Goal: Transaction & Acquisition: Download file/media

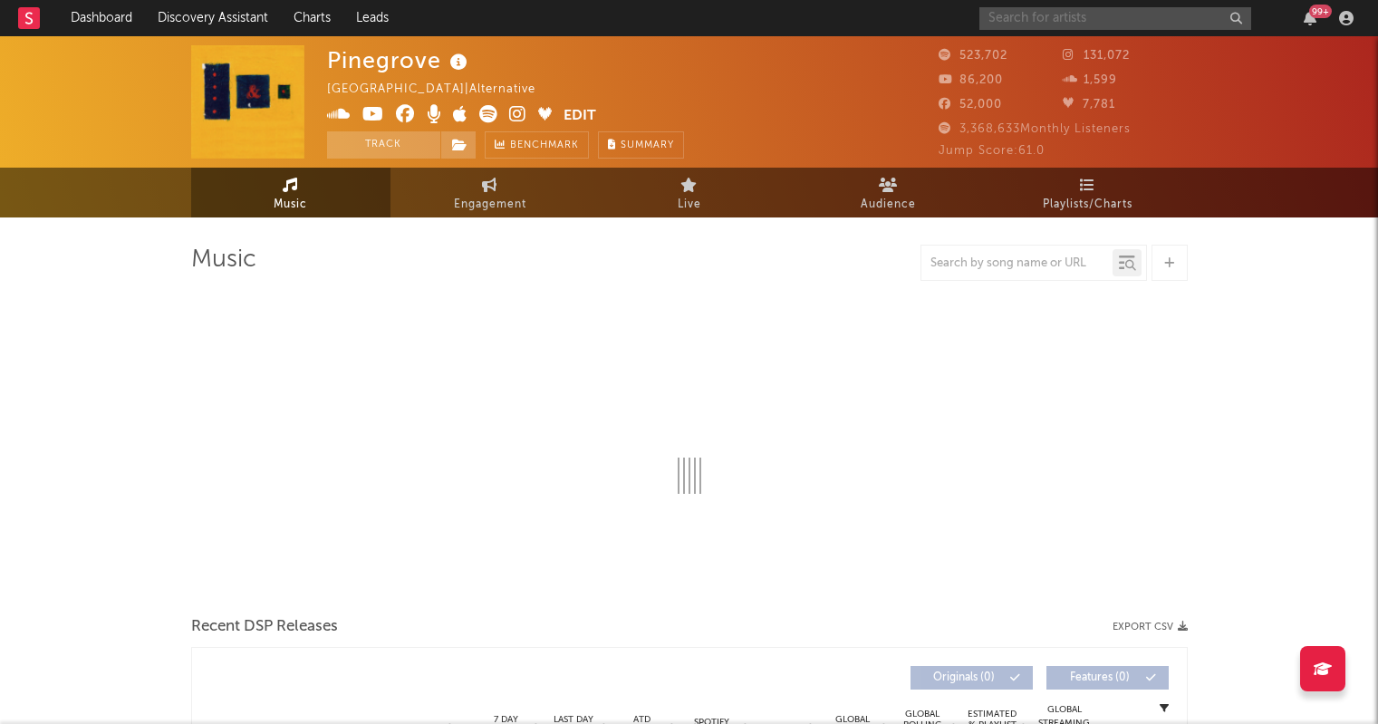
click at [1091, 20] on input "text" at bounding box center [1115, 18] width 272 height 23
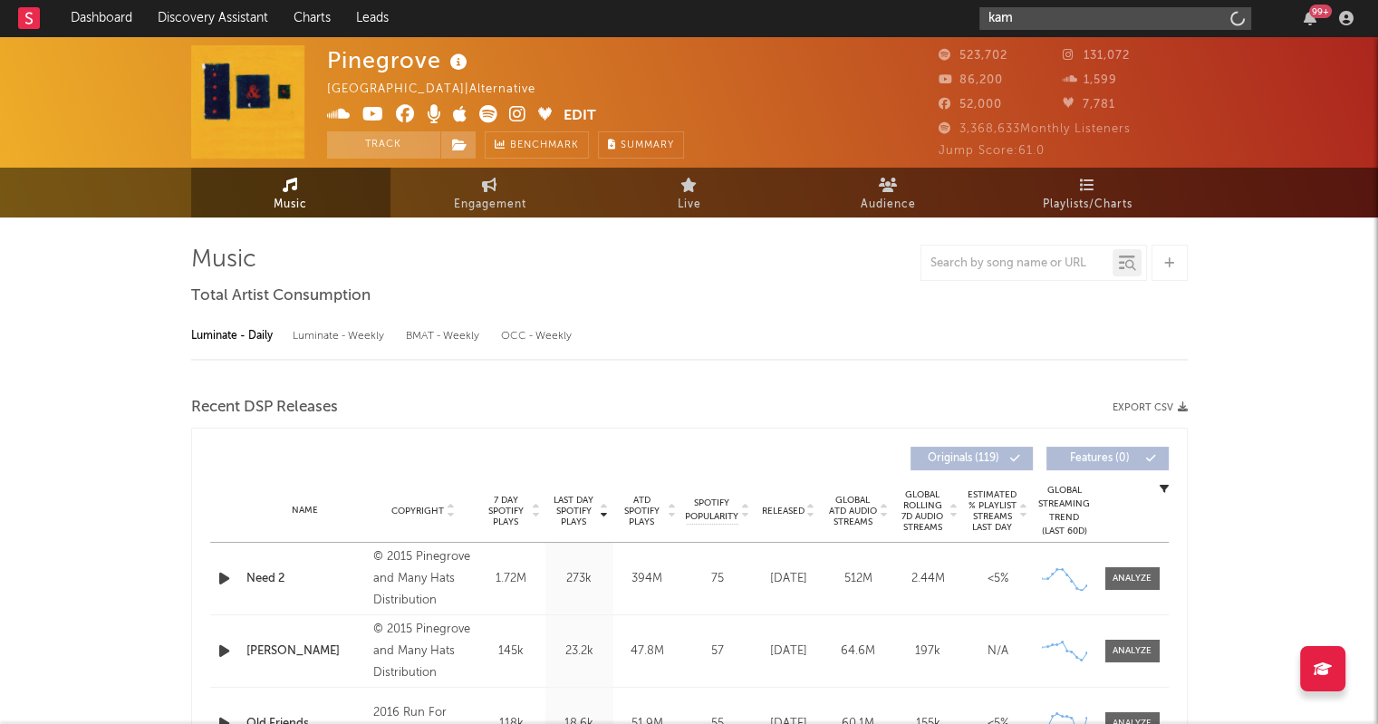
type input "kamr"
select select "6m"
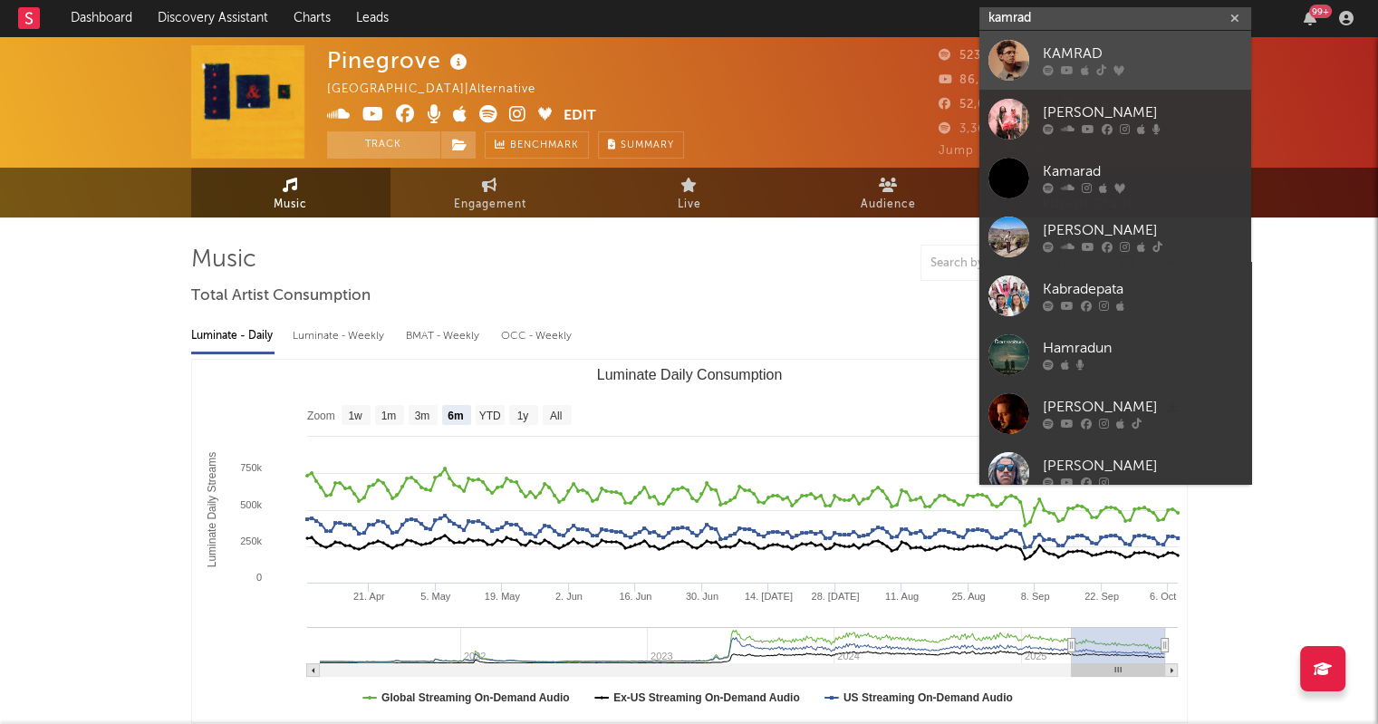
type input "kamrad"
click at [1001, 45] on div at bounding box center [1008, 60] width 41 height 41
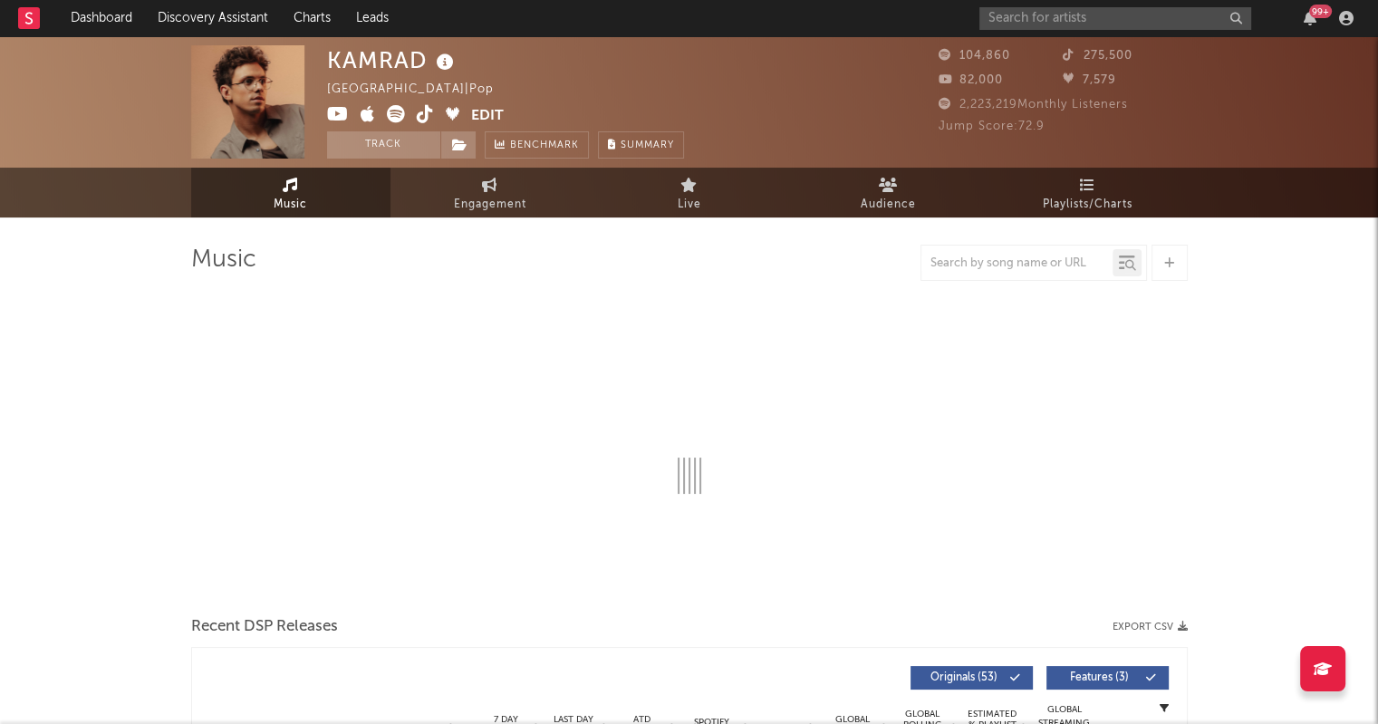
select select "6m"
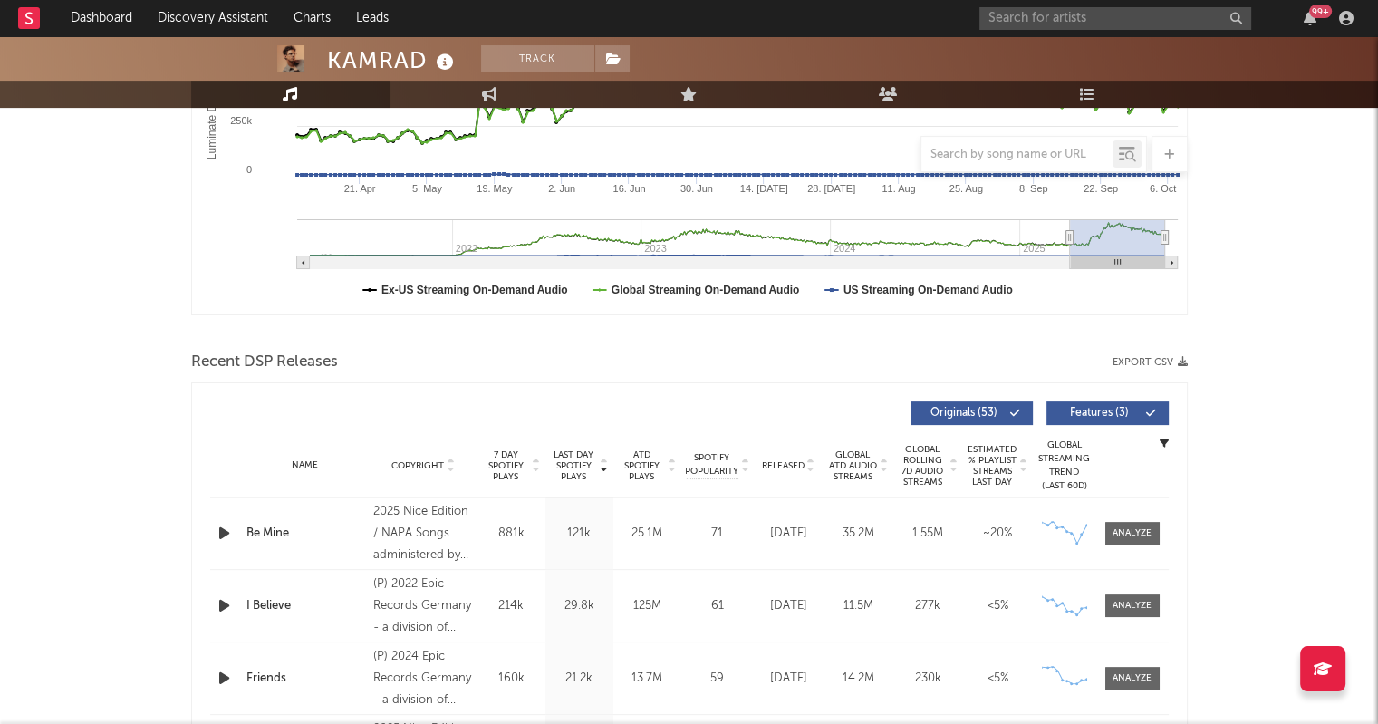
scroll to position [634, 0]
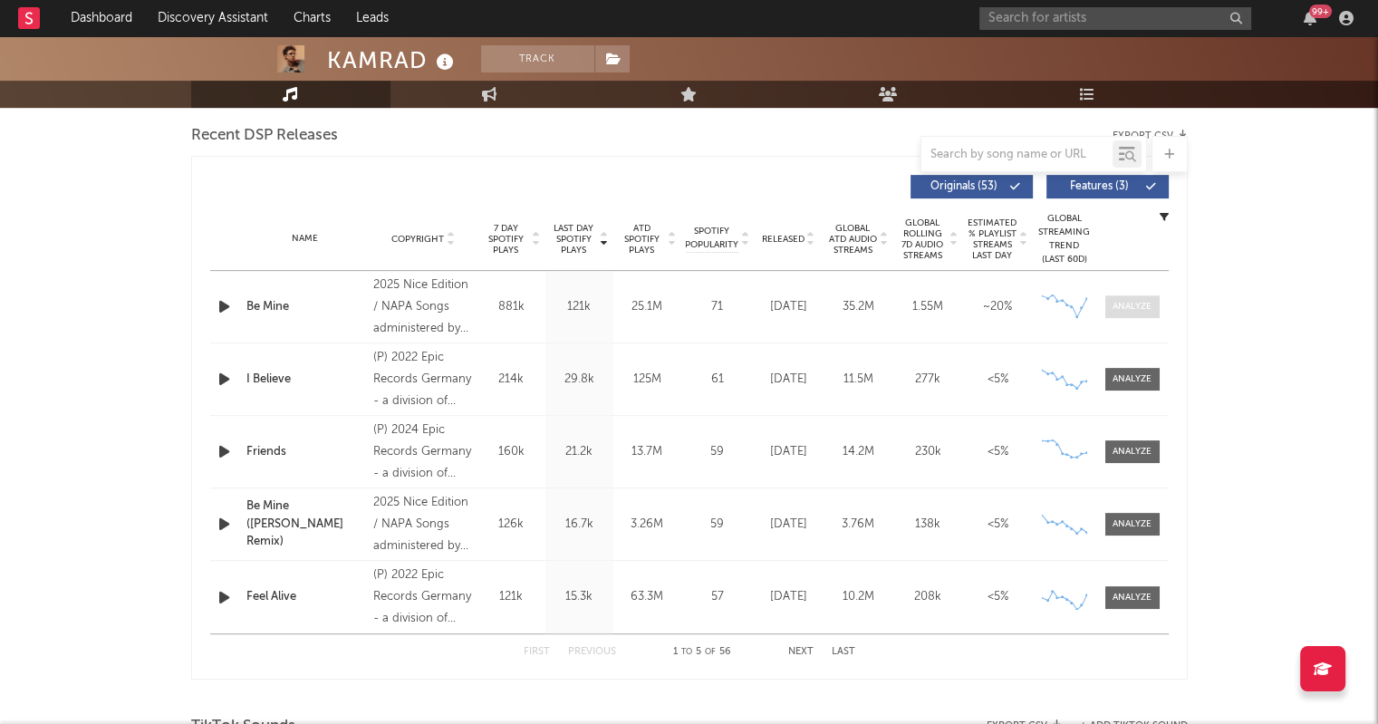
click at [1143, 309] on div at bounding box center [1131, 307] width 39 height 14
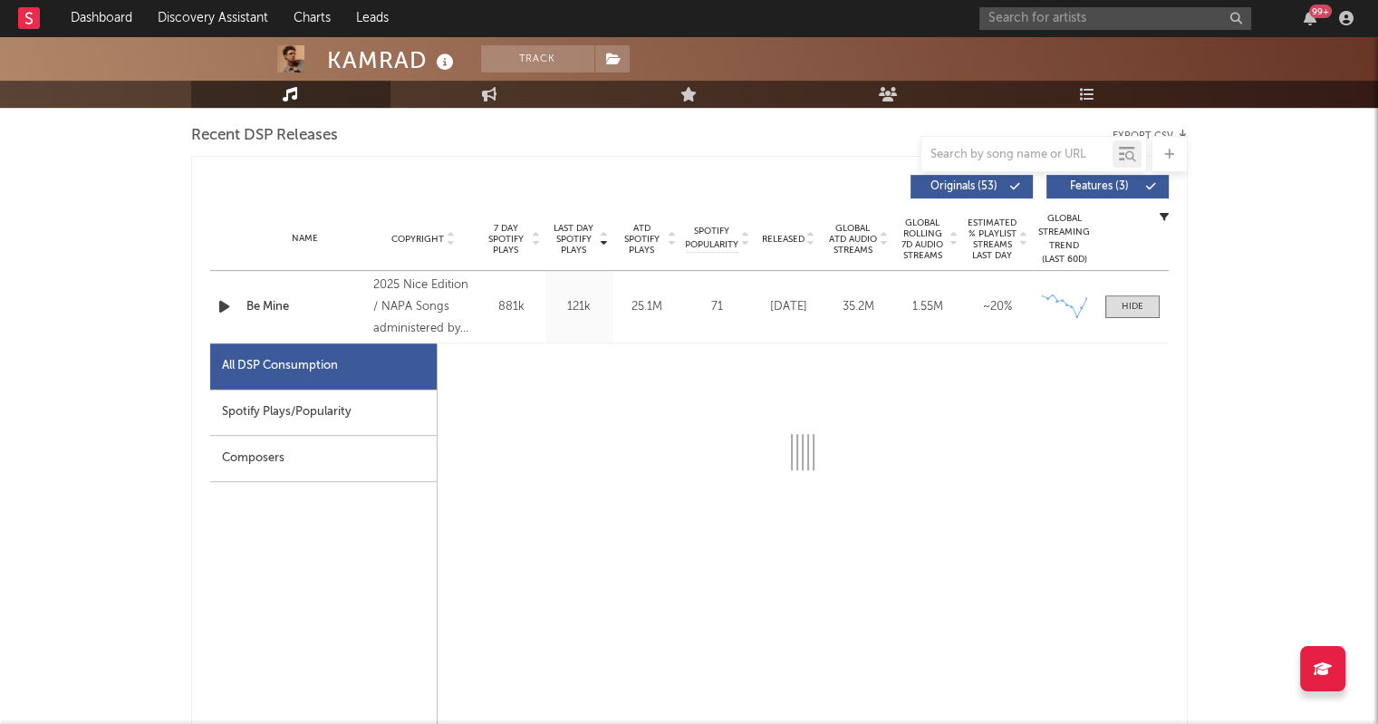
select select "1w"
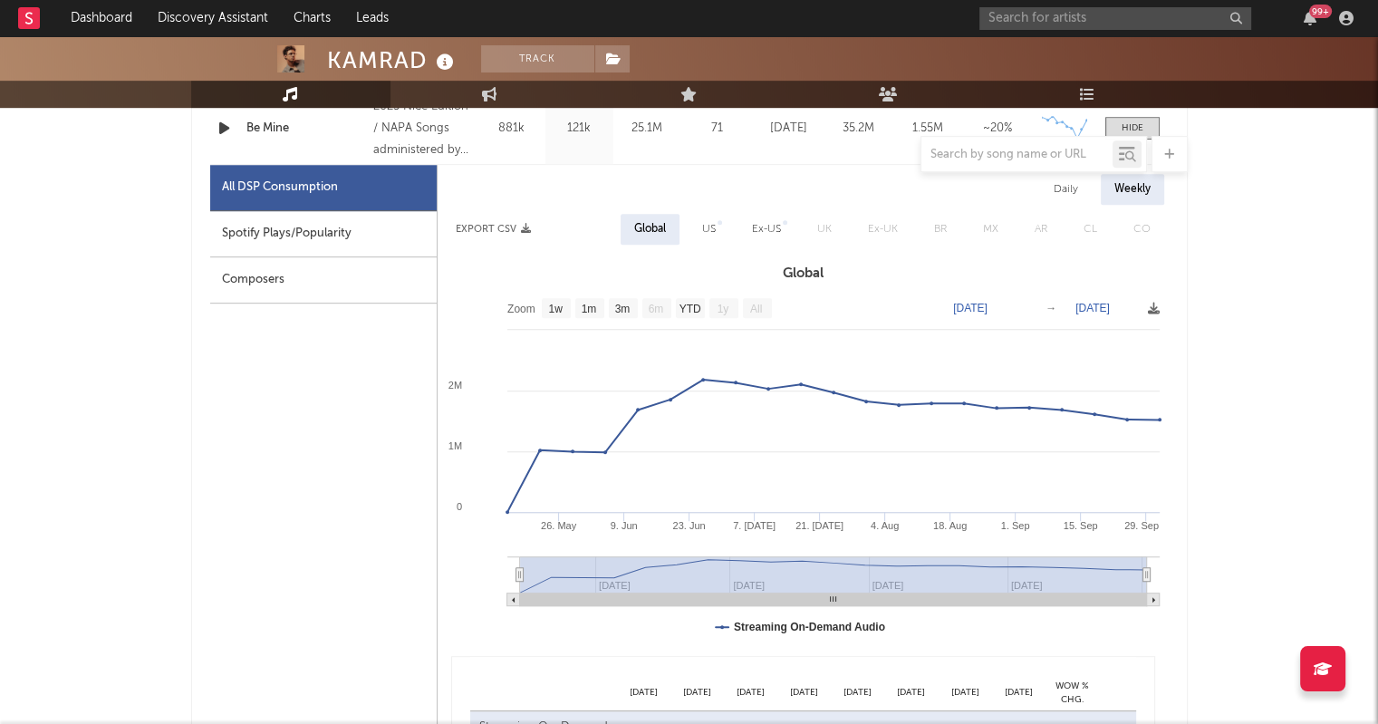
scroll to position [815, 0]
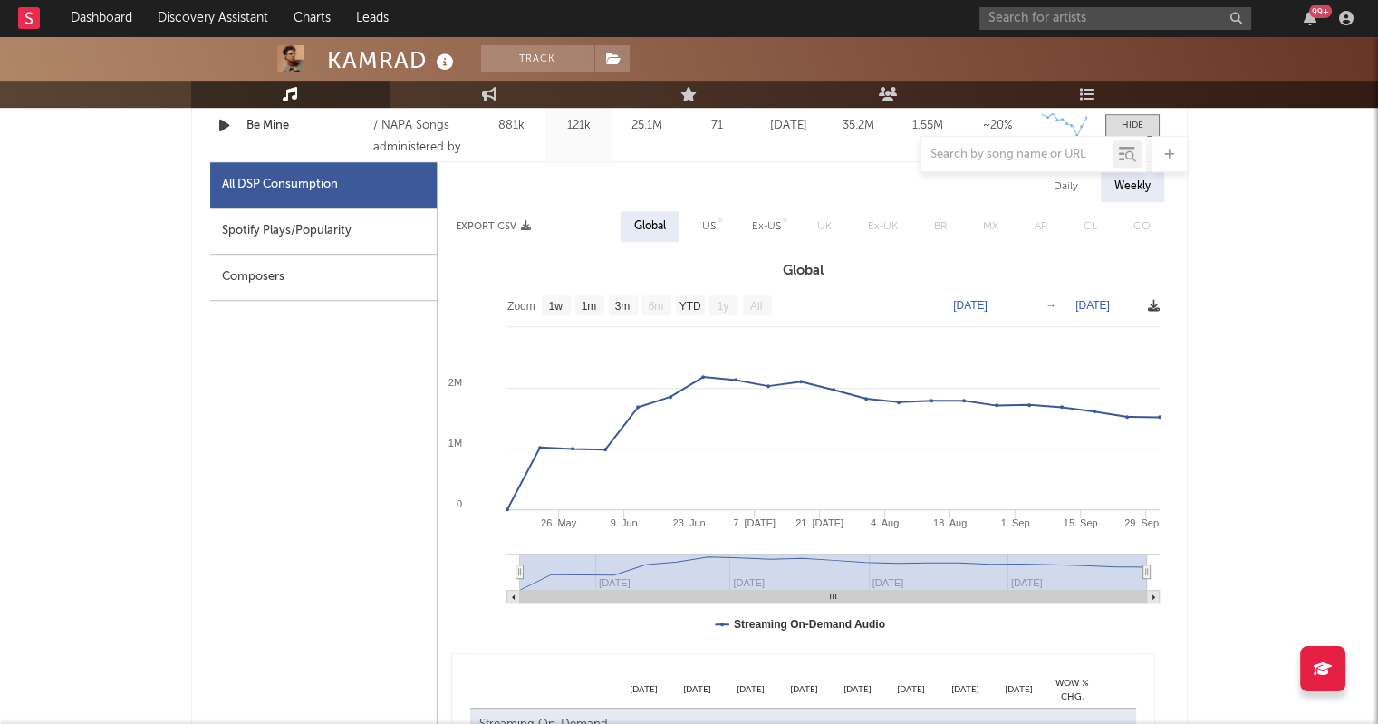
click at [1152, 303] on icon at bounding box center [1154, 306] width 12 height 12
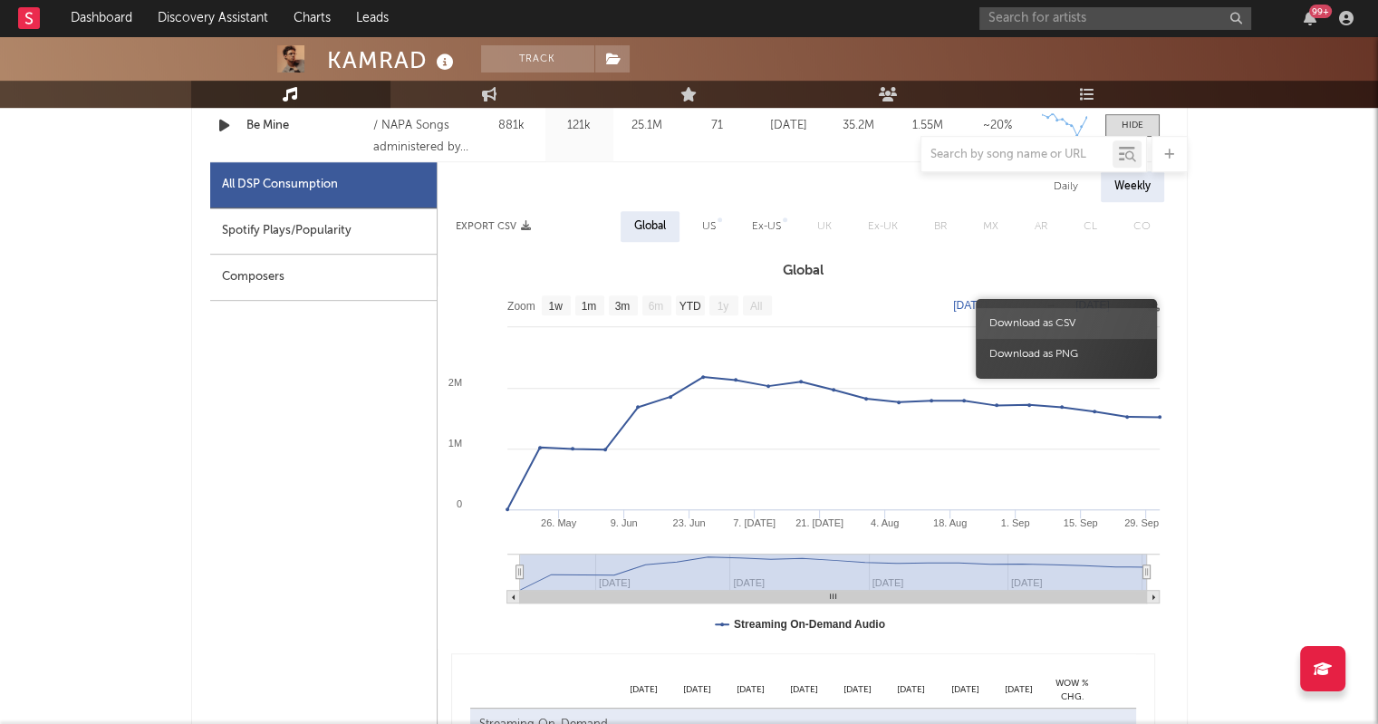
click at [1106, 318] on span "Download as CSV" at bounding box center [1066, 323] width 181 height 31
